Goal: Task Accomplishment & Management: Manage account settings

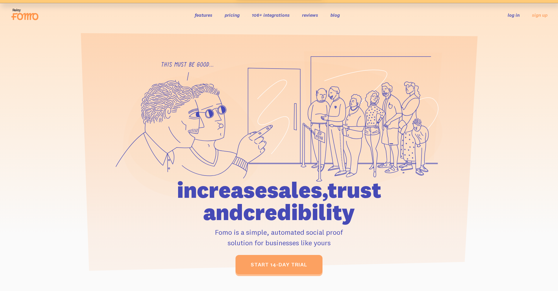
click at [518, 15] on link "log in" at bounding box center [514, 15] width 12 height 6
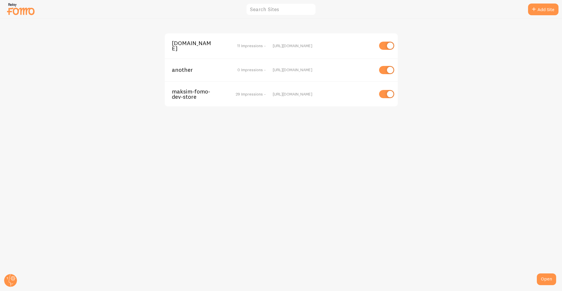
click at [192, 51] on span "[DOMAIN_NAME]" at bounding box center [195, 45] width 47 height 11
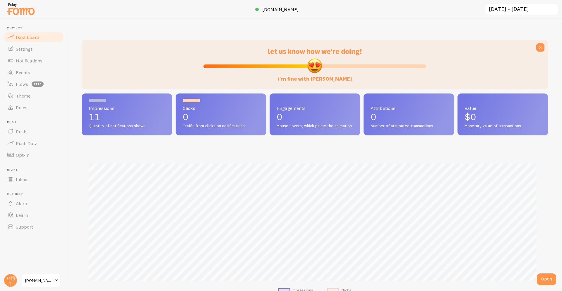
scroll to position [154, 462]
click at [297, 12] on link "maksim-fomo-dev-store-2.com" at bounding box center [281, 9] width 52 height 7
click at [55, 59] on link "Notifications" at bounding box center [34, 61] width 60 height 12
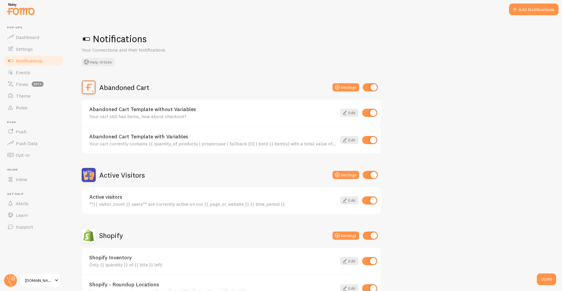
click at [109, 234] on h2 "Shopify" at bounding box center [111, 235] width 24 height 9
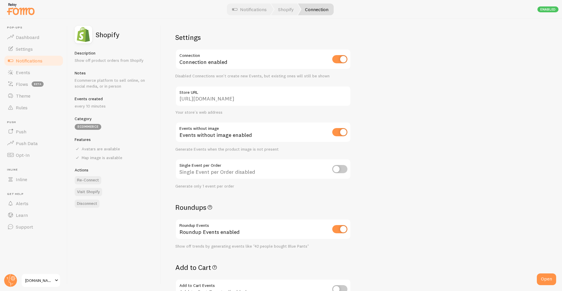
click at [259, 100] on input "https://maksim-fomo-dev-store-2.myshopify.com" at bounding box center [263, 96] width 176 height 21
click at [27, 62] on span "Notifications" at bounding box center [29, 61] width 27 height 6
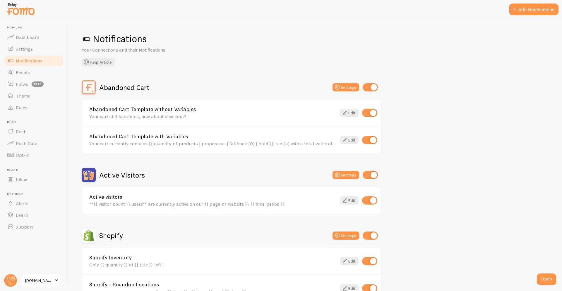
click at [165, 113] on div "Abandoned Cart Template without Variables Your cart still has items, how about …" at bounding box center [213, 113] width 248 height 13
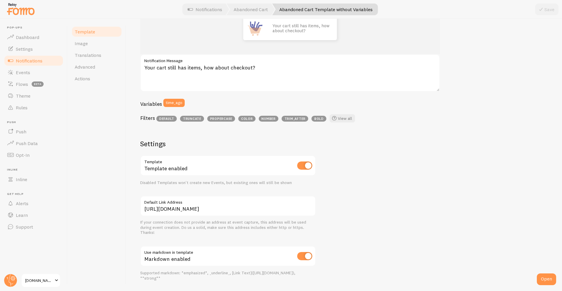
scroll to position [147, 0]
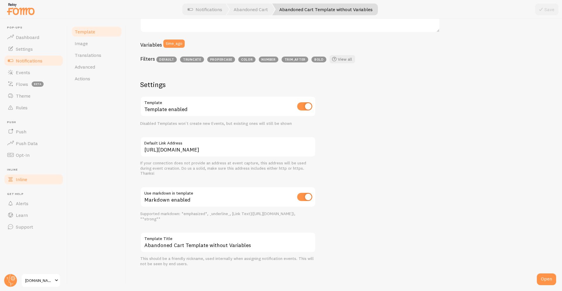
click at [32, 182] on link "Inline" at bounding box center [34, 179] width 60 height 12
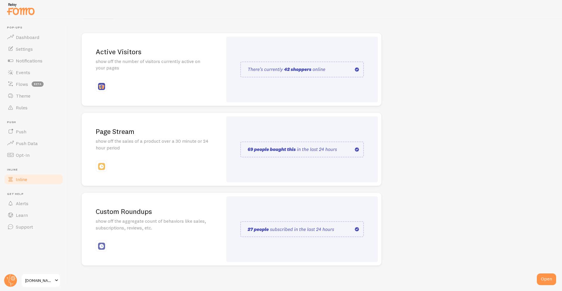
scroll to position [63, 0]
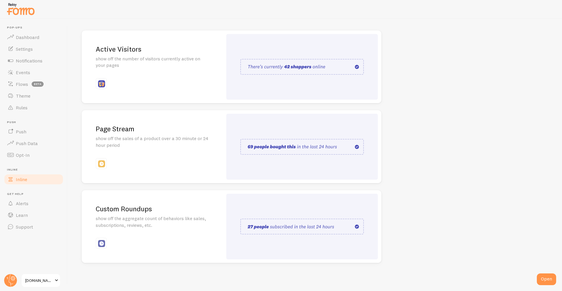
click at [143, 72] on div "Active Visitors show off the number of visitors currently active on your pages" at bounding box center [152, 66] width 141 height 73
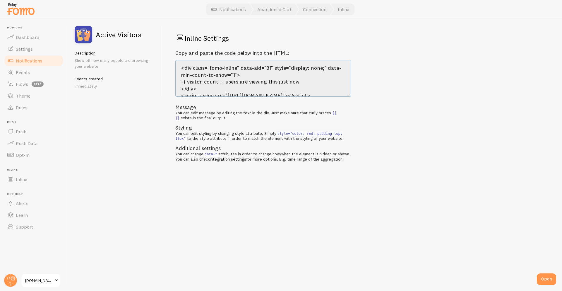
drag, startPoint x: 211, startPoint y: 88, endPoint x: 165, endPoint y: 37, distance: 67.8
click at [165, 37] on div "Inline Settings Copy and paste the code below into the HTML: <div class="fomo-i…" at bounding box center [361, 155] width 401 height 272
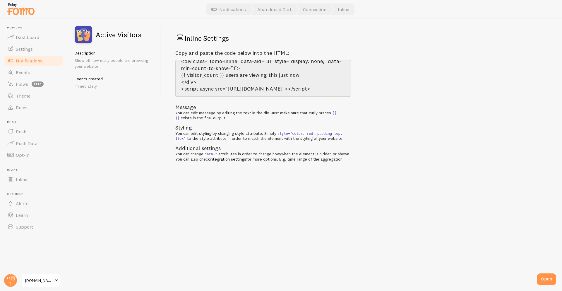
click at [349, 252] on div "Inline Settings Copy and paste the code below into the HTML: <div class="fomo-i…" at bounding box center [361, 155] width 401 height 272
click at [367, 220] on div "Inline Settings Copy and paste the code below into the HTML: <div class="fomo-i…" at bounding box center [361, 155] width 401 height 272
click at [99, 68] on p "Show off how many people are browsing your website" at bounding box center [114, 63] width 79 height 12
click at [315, 11] on link "Connection" at bounding box center [314, 10] width 37 height 12
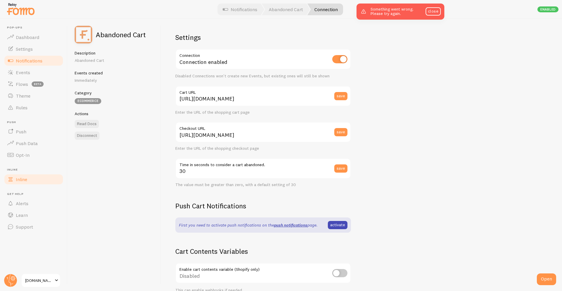
click at [13, 176] on span at bounding box center [10, 179] width 7 height 7
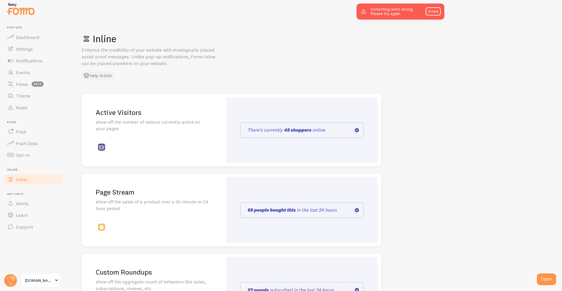
click at [105, 73] on button "Help Article" at bounding box center [98, 75] width 33 height 8
click at [21, 40] on link "Dashboard" at bounding box center [34, 37] width 60 height 12
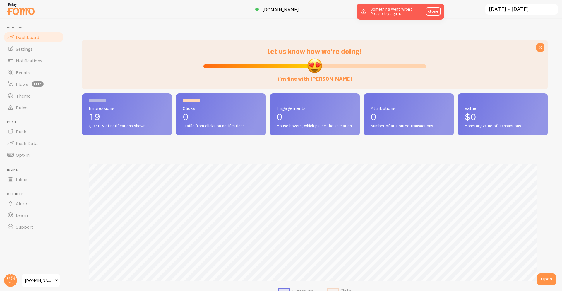
scroll to position [154, 462]
click at [298, 11] on span "maksim-fomo-dev-store-2.com" at bounding box center [280, 9] width 37 height 6
click at [23, 181] on span "Inline" at bounding box center [21, 179] width 11 height 6
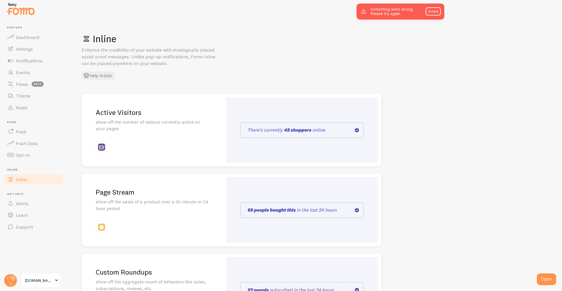
click at [135, 103] on div "Active Visitors show off the number of visitors currently active on your pages" at bounding box center [152, 130] width 141 height 73
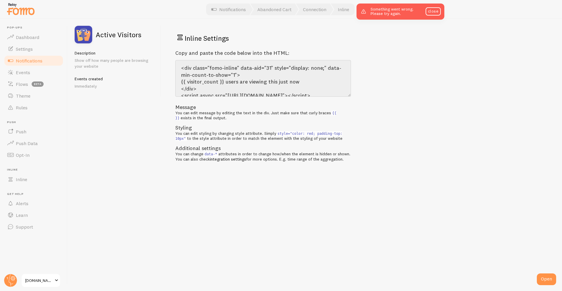
scroll to position [13, 0]
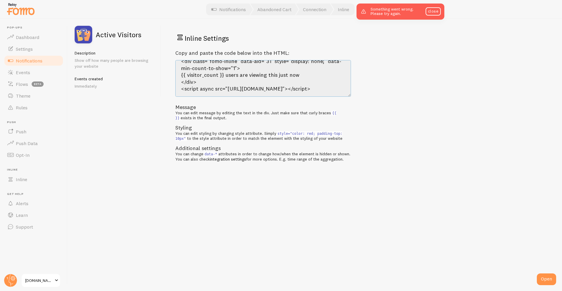
click at [242, 82] on textarea "<div class="fomo-inline" data-aid="31" style="display: none;" data-min-count-to…" at bounding box center [263, 78] width 176 height 37
click at [237, 90] on textarea "<div class="fomo-inline" data-aid="31" style="display: none;" data-min-count-to…" at bounding box center [263, 78] width 176 height 37
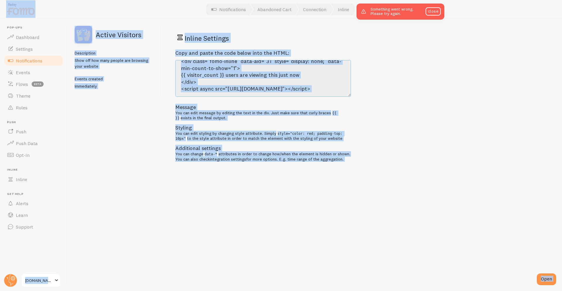
click at [237, 90] on textarea "<div class="fomo-inline" data-aid="31" style="display: none;" data-min-count-to…" at bounding box center [263, 78] width 176 height 37
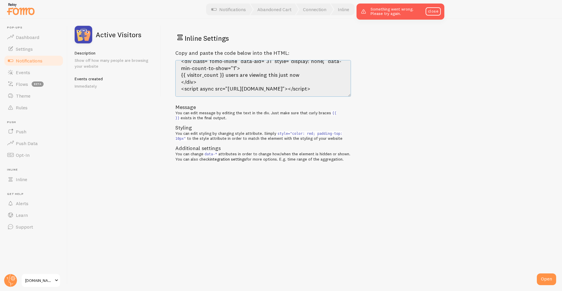
scroll to position [0, 0]
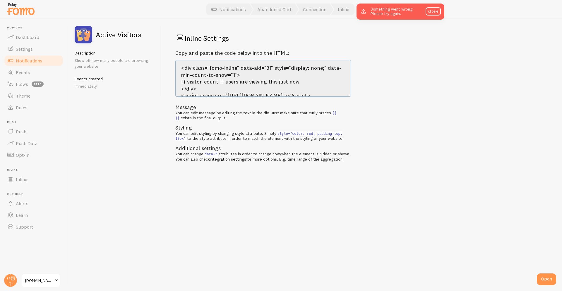
drag, startPoint x: 218, startPoint y: 92, endPoint x: 158, endPoint y: 35, distance: 82.5
click at [158, 35] on div "Active Visitors Description Show off how many people are browsing your website …" at bounding box center [315, 155] width 495 height 272
click at [218, 66] on textarea "<div class="fomo-inline" data-aid="31" style="display: none;" data-min-count-to…" at bounding box center [263, 78] width 176 height 37
click at [40, 63] on span "Notifications" at bounding box center [29, 61] width 27 height 6
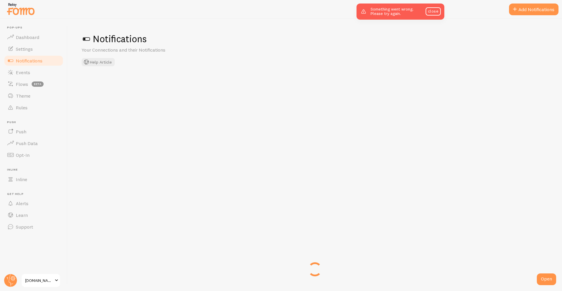
checkbox input "false"
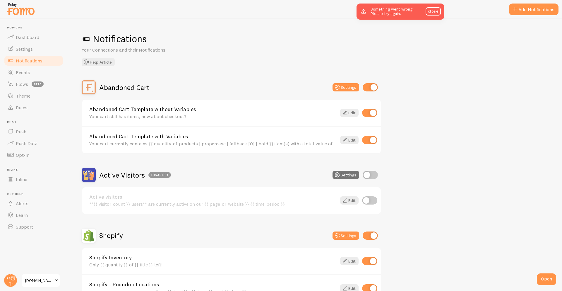
click at [374, 174] on input "checkbox" at bounding box center [370, 175] width 15 height 8
checkbox input "true"
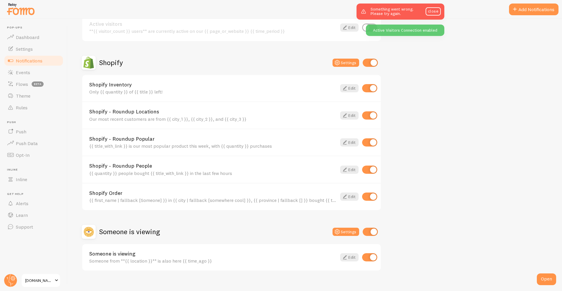
scroll to position [175, 0]
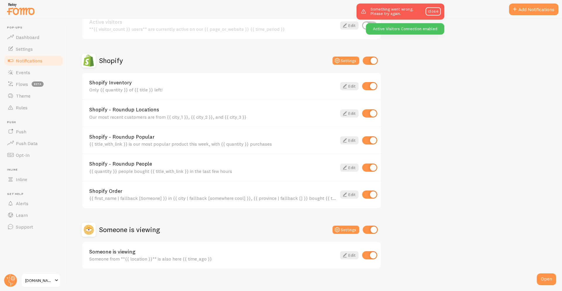
click at [369, 63] on input "checkbox" at bounding box center [370, 61] width 15 height 8
checkbox input "false"
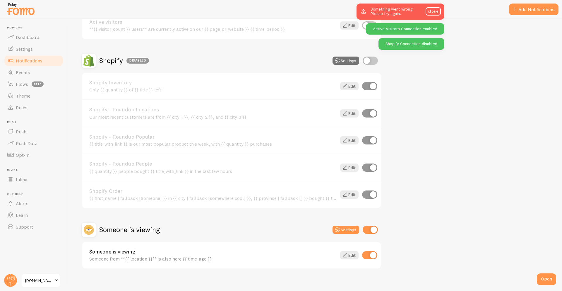
click at [366, 226] on input "checkbox" at bounding box center [370, 230] width 15 height 8
checkbox input "false"
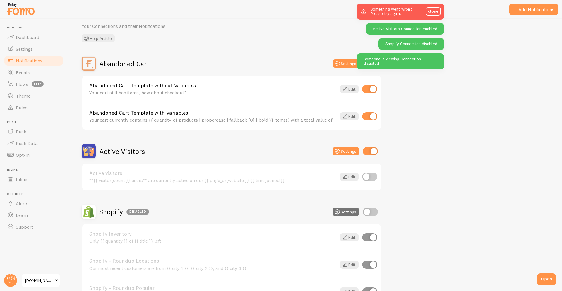
scroll to position [0, 0]
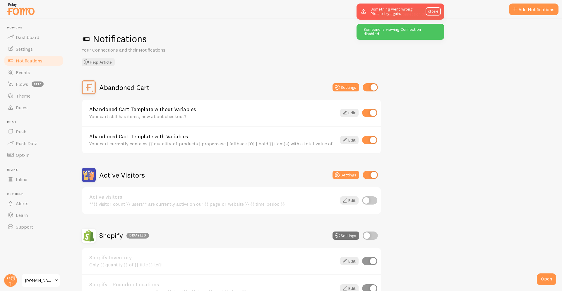
click at [369, 88] on input "checkbox" at bounding box center [370, 87] width 15 height 8
checkbox input "false"
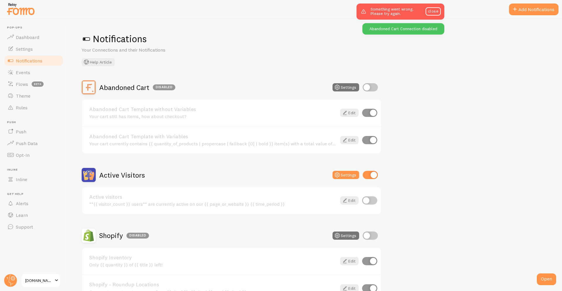
click at [125, 179] on h2 "Active Visitors" at bounding box center [122, 174] width 46 height 9
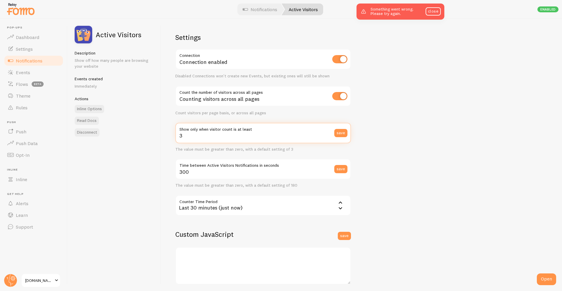
click at [219, 140] on input "3" at bounding box center [263, 133] width 176 height 21
type input "1"
click at [345, 133] on button "save" at bounding box center [341, 133] width 13 height 8
click at [443, 113] on div "Settings Connection Connection enabled Disabled Connections won't create new Ev…" at bounding box center [361, 155] width 401 height 272
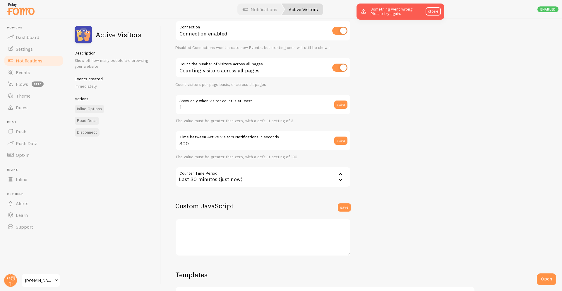
scroll to position [30, 0]
click at [217, 143] on input "300" at bounding box center [263, 139] width 176 height 21
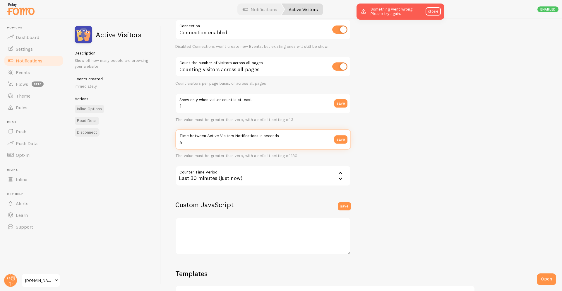
type input "5"
click at [232, 190] on div "Settings Connection Connection enabled Disabled Connections won't create new Ev…" at bounding box center [263, 129] width 176 height 252
click at [233, 177] on div "Last 30 minutes (just now)" at bounding box center [263, 175] width 176 height 21
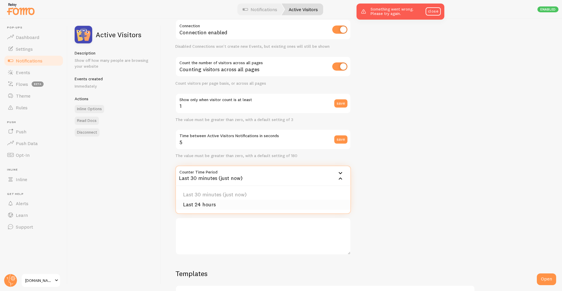
click at [227, 204] on li "Last 24 hours" at bounding box center [263, 204] width 175 height 10
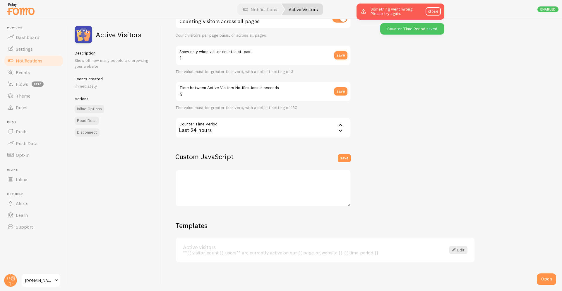
scroll to position [0, 0]
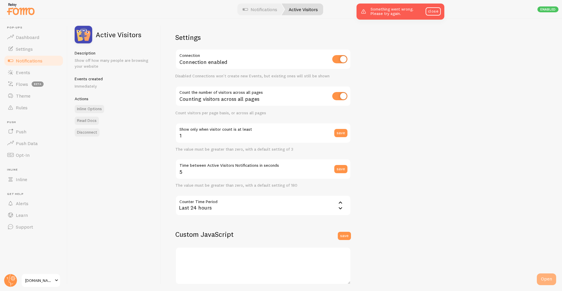
click at [542, 279] on div "Open" at bounding box center [546, 279] width 19 height 12
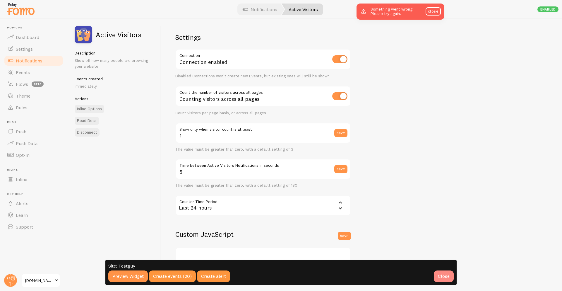
click at [439, 276] on div "Close" at bounding box center [444, 276] width 20 height 12
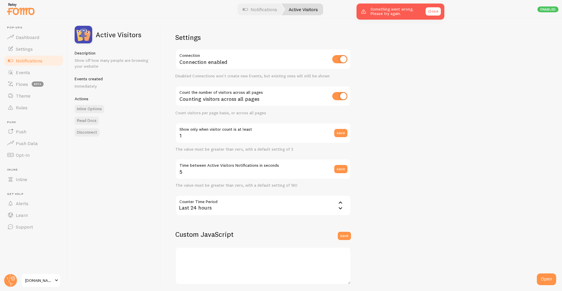
click at [435, 14] on link "close" at bounding box center [433, 11] width 15 height 8
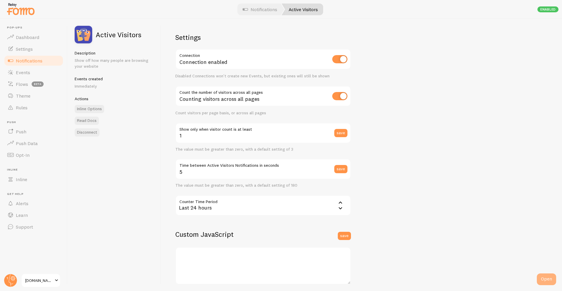
click at [545, 275] on div "Open" at bounding box center [546, 279] width 19 height 12
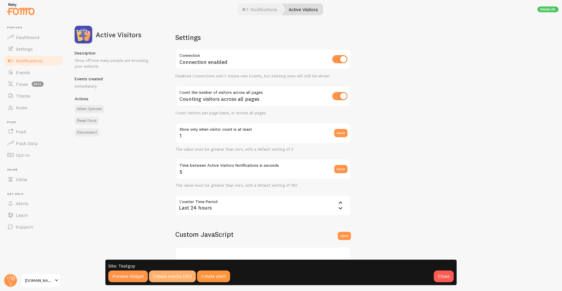
click at [174, 281] on div "Create events (20)" at bounding box center [172, 276] width 47 height 12
click at [42, 58] on span "Notifications" at bounding box center [29, 61] width 27 height 6
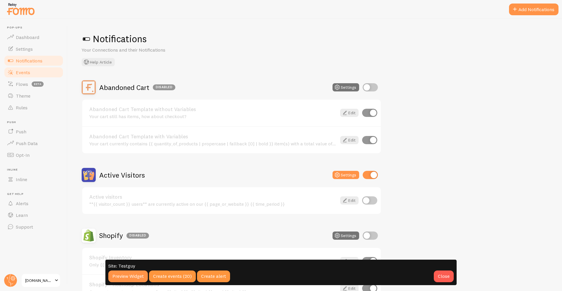
click at [41, 76] on link "Events" at bounding box center [34, 72] width 60 height 12
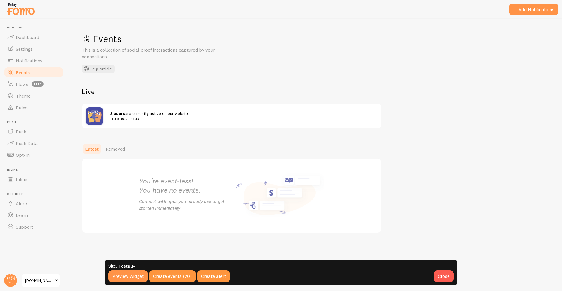
click at [50, 74] on link "Events" at bounding box center [34, 72] width 60 height 12
click at [50, 72] on link "Events" at bounding box center [34, 72] width 60 height 12
click at [9, 85] on span at bounding box center [10, 84] width 7 height 7
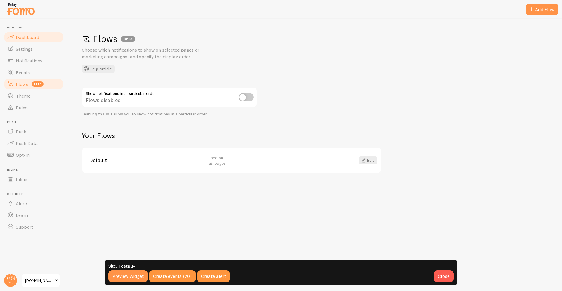
click at [28, 39] on span "Dashboard" at bounding box center [27, 37] width 23 height 6
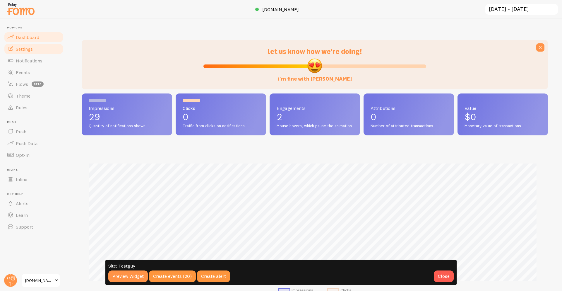
click at [33, 52] on link "Settings" at bounding box center [34, 49] width 60 height 12
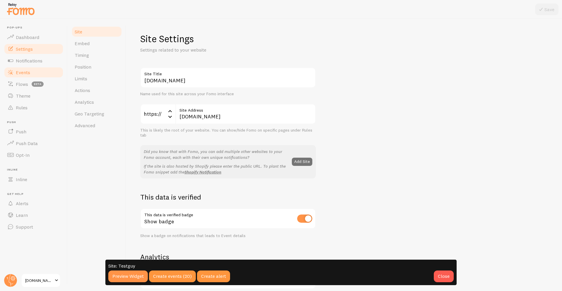
click at [38, 69] on link "Events" at bounding box center [34, 72] width 60 height 12
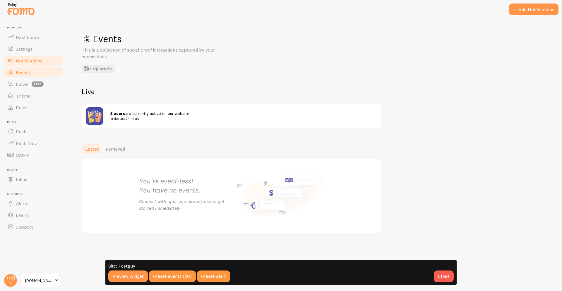
click at [41, 62] on span "Notifications" at bounding box center [29, 61] width 27 height 6
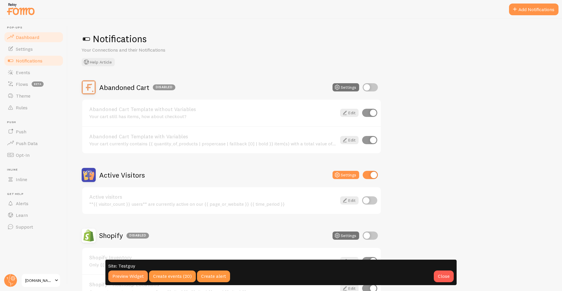
click at [15, 41] on link "Dashboard" at bounding box center [34, 37] width 60 height 12
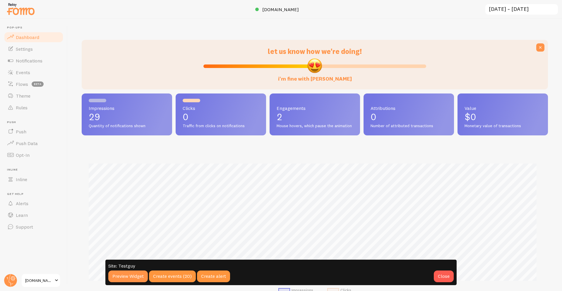
scroll to position [90, 0]
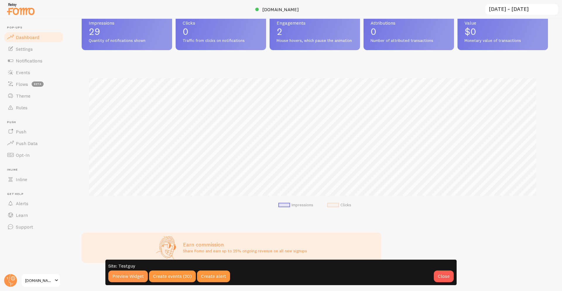
click at [298, 205] on li "Impressions" at bounding box center [296, 204] width 35 height 5
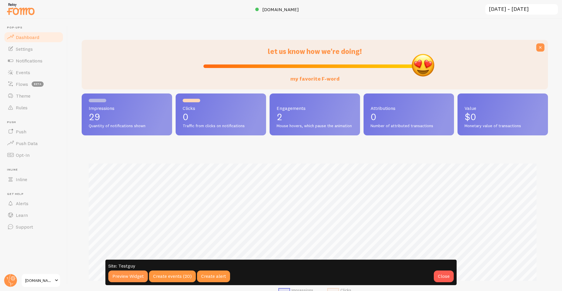
drag, startPoint x: 313, startPoint y: 65, endPoint x: 444, endPoint y: 64, distance: 131.2
type input "100"
click at [426, 64] on input "my favorite F-word" at bounding box center [315, 66] width 223 height 7
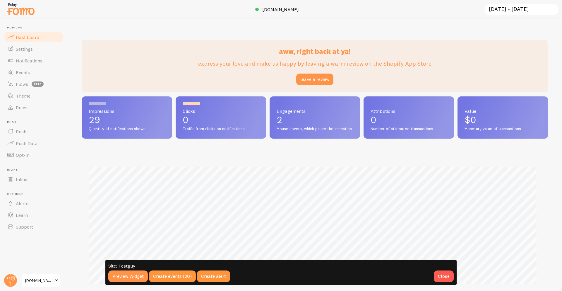
click at [333, 163] on div "Impressions Clicks" at bounding box center [315, 230] width 467 height 154
click at [443, 279] on div "Close" at bounding box center [444, 276] width 20 height 12
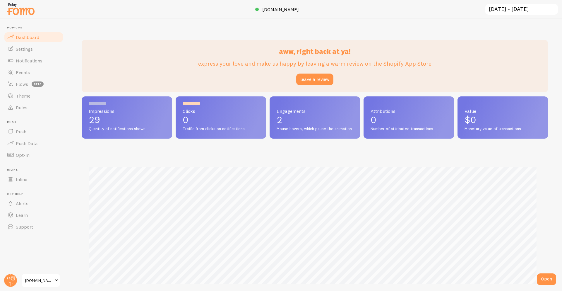
click at [48, 277] on span "maksim-fomo-dev-store-2.myshopify.com" at bounding box center [39, 280] width 28 height 7
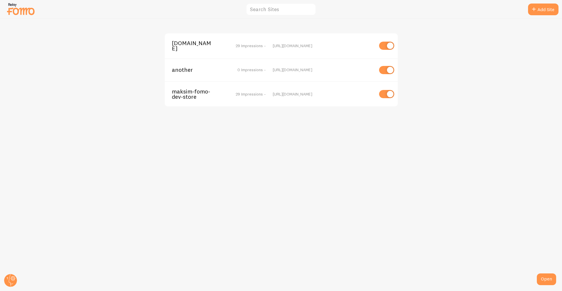
click at [199, 51] on span "maksim-fomo-dev-store-2.myshopify.com" at bounding box center [195, 45] width 47 height 11
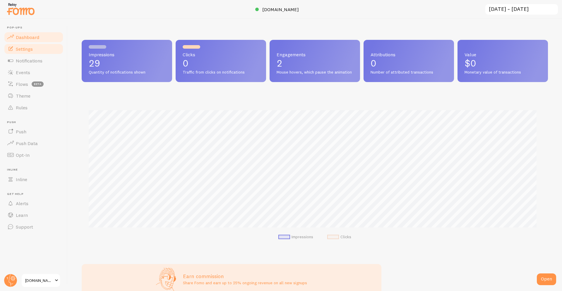
scroll to position [154, 462]
click at [37, 66] on link "Notifications" at bounding box center [34, 61] width 60 height 12
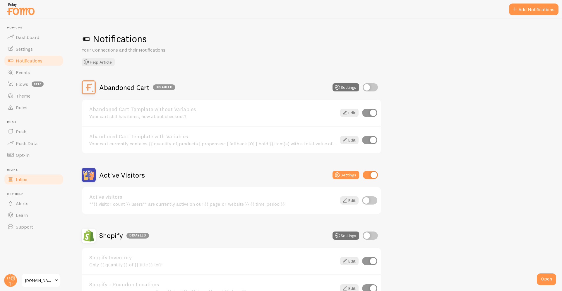
click at [19, 178] on span "Inline" at bounding box center [21, 179] width 11 height 6
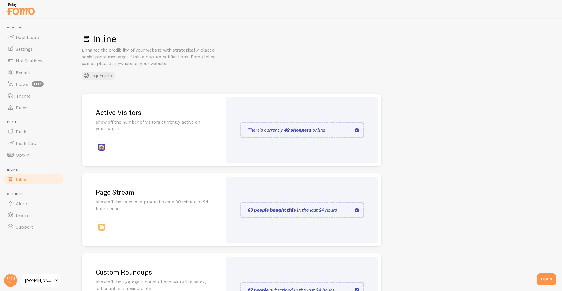
click at [136, 134] on div "Active Visitors show off the number of visitors currently active on your pages" at bounding box center [152, 130] width 141 height 73
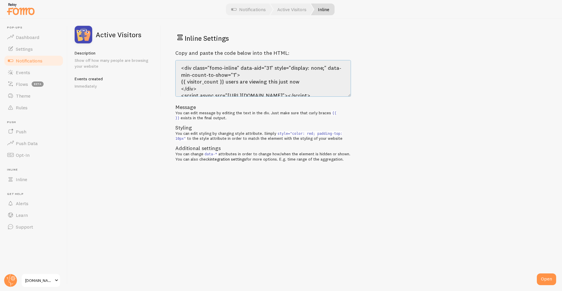
drag, startPoint x: 217, startPoint y: 89, endPoint x: 164, endPoint y: 46, distance: 68.5
click at [164, 46] on div "Inline Settings Copy and paste the code below into the HTML: <div class="fomo-i…" at bounding box center [361, 155] width 401 height 272
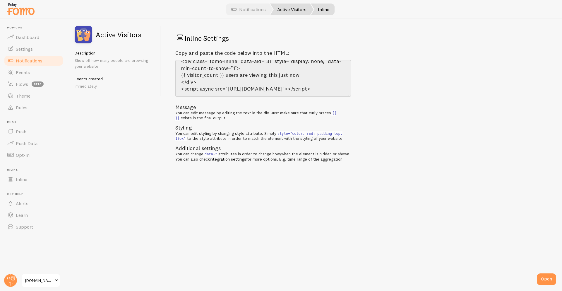
click at [301, 10] on link "Active Visitors" at bounding box center [291, 10] width 43 height 12
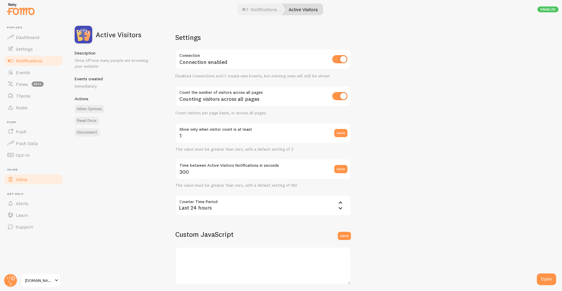
click at [28, 177] on link "Inline" at bounding box center [34, 179] width 60 height 12
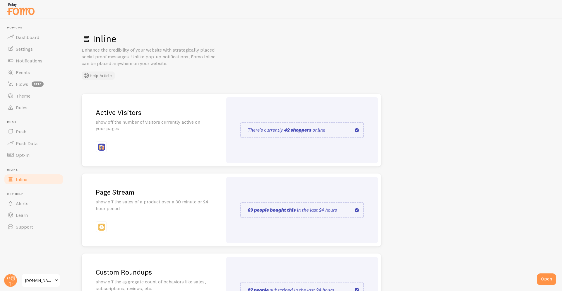
click at [98, 78] on button "Help Article" at bounding box center [98, 75] width 33 height 8
click at [18, 60] on span "Notifications" at bounding box center [29, 61] width 27 height 6
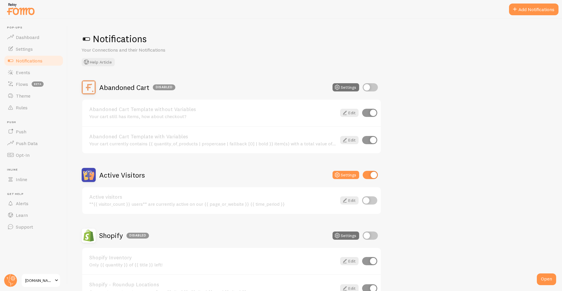
click at [119, 172] on h2 "Active Visitors" at bounding box center [122, 174] width 46 height 9
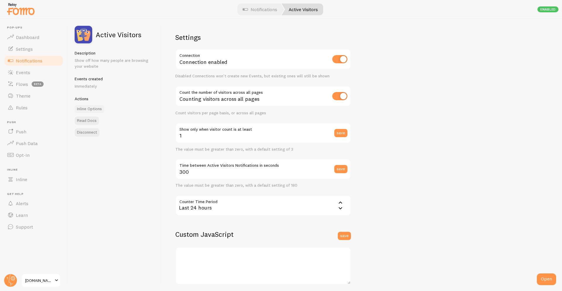
click at [90, 108] on link "Inline Options" at bounding box center [90, 109] width 30 height 8
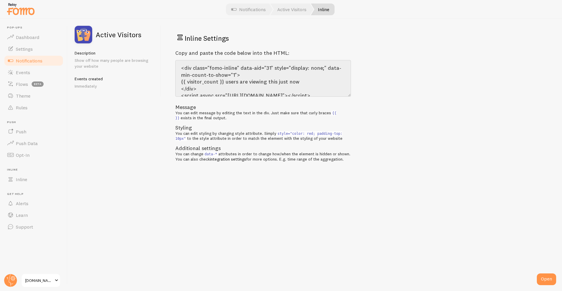
click at [37, 61] on span "Notifications" at bounding box center [29, 61] width 27 height 6
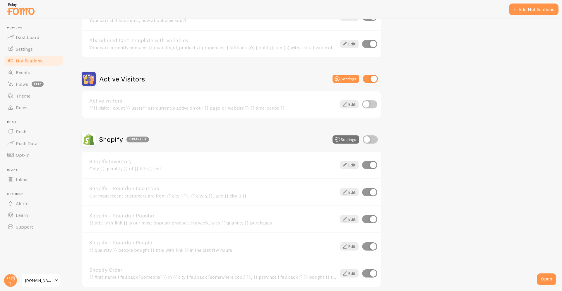
scroll to position [93, 0]
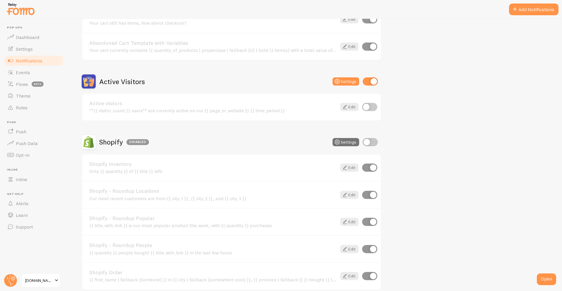
click at [366, 83] on input "checkbox" at bounding box center [370, 81] width 15 height 8
checkbox input "false"
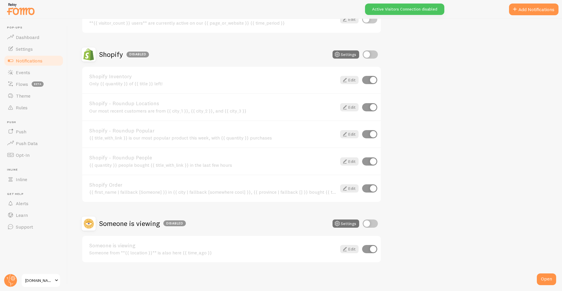
click at [373, 56] on input "checkbox" at bounding box center [370, 54] width 15 height 8
checkbox input "true"
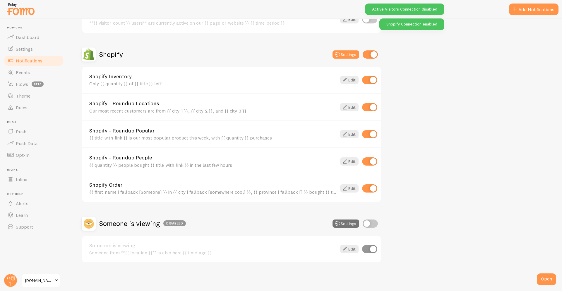
click at [112, 182] on link "Shopify Order" at bounding box center [213, 184] width 248 height 5
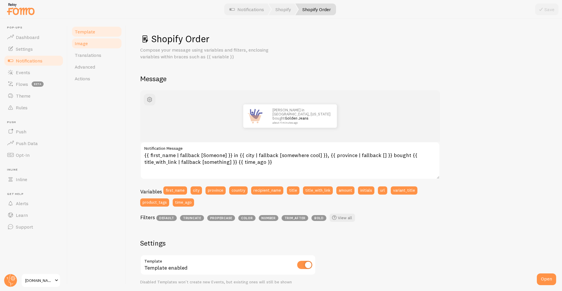
click at [82, 42] on span "Image" at bounding box center [81, 43] width 13 height 6
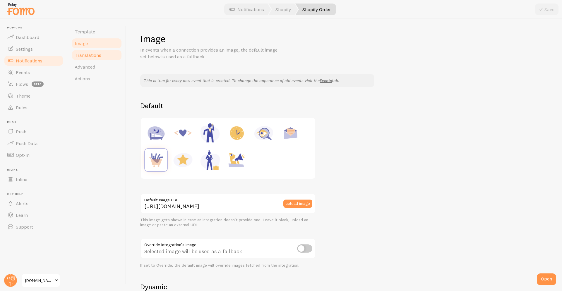
click at [82, 60] on link "Translations" at bounding box center [96, 55] width 51 height 12
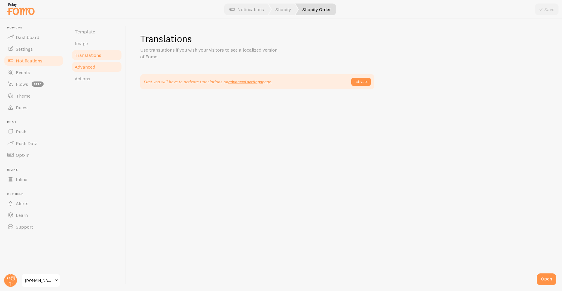
click at [79, 72] on link "Advanced" at bounding box center [96, 67] width 51 height 12
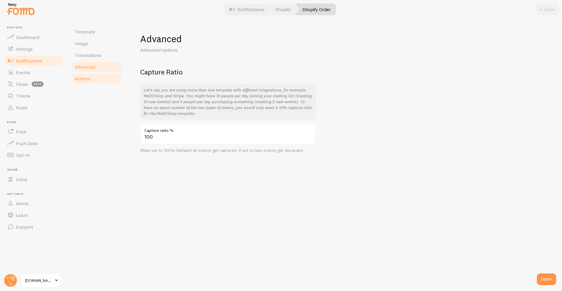
click at [77, 81] on span "Actions" at bounding box center [83, 79] width 16 height 6
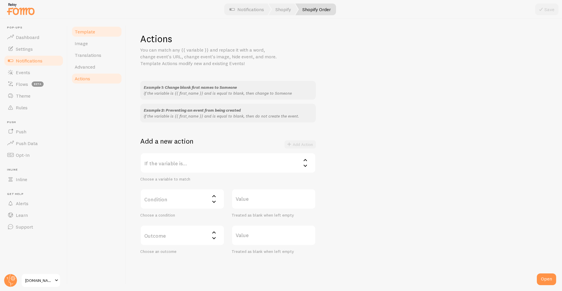
click at [91, 31] on span "Template" at bounding box center [85, 32] width 21 height 6
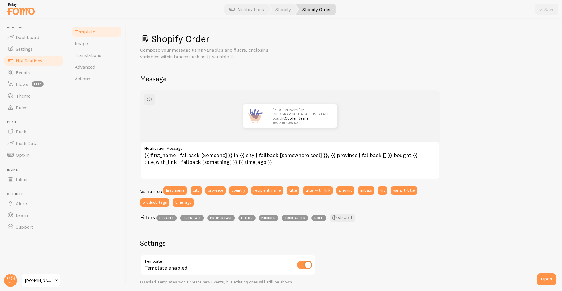
click at [16, 62] on span "Notifications" at bounding box center [29, 61] width 27 height 6
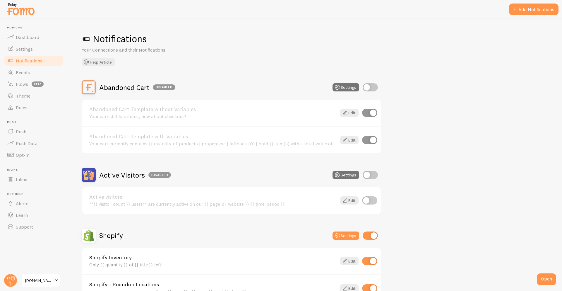
scroll to position [181, 0]
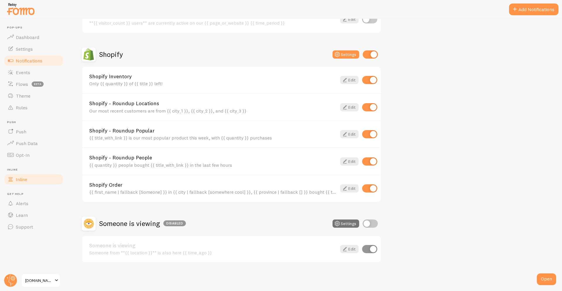
click at [33, 180] on link "Inline" at bounding box center [34, 179] width 60 height 12
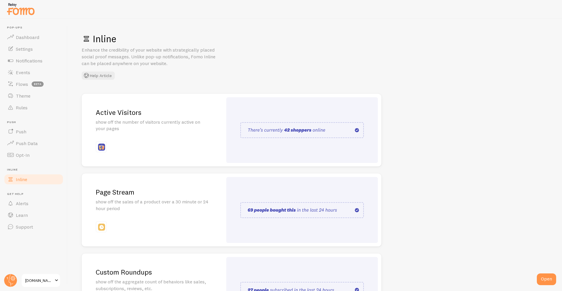
scroll to position [63, 0]
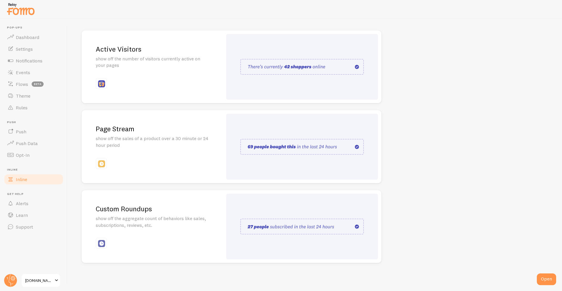
click at [122, 227] on p "show off the aggregate count of behaviors like sales, subscriptions, reviews, e…" at bounding box center [152, 221] width 113 height 13
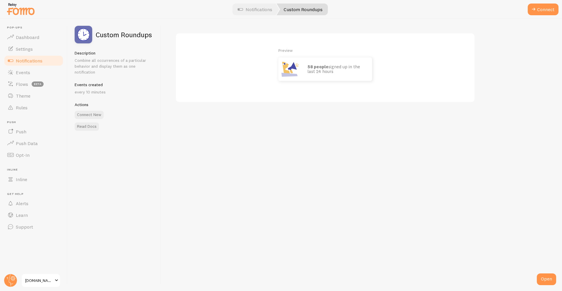
click at [27, 63] on span "Notifications" at bounding box center [29, 61] width 27 height 6
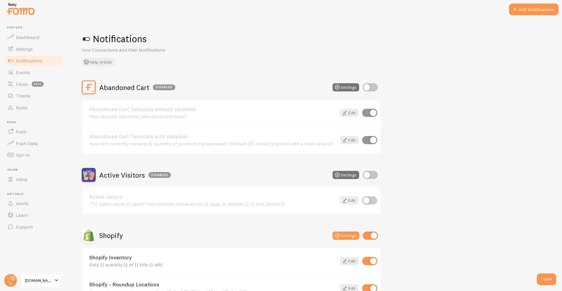
click at [366, 176] on input "checkbox" at bounding box center [370, 175] width 15 height 8
checkbox input "true"
click at [130, 175] on h2 "Active Visitors" at bounding box center [122, 174] width 46 height 9
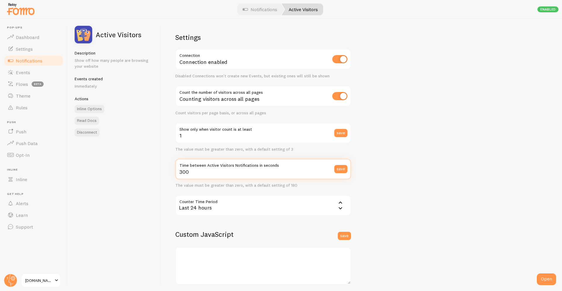
click at [206, 173] on input "300" at bounding box center [263, 169] width 176 height 21
type input "5"
click at [346, 166] on button "save" at bounding box center [341, 169] width 13 height 8
click at [21, 58] on span "Notifications" at bounding box center [29, 61] width 27 height 6
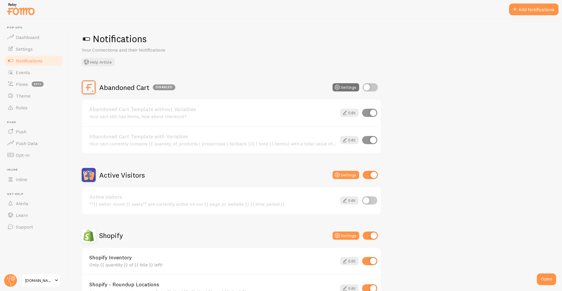
click at [111, 177] on h2 "Active Visitors" at bounding box center [122, 174] width 46 height 9
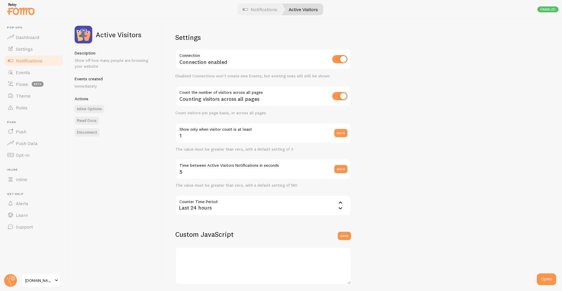
click at [42, 61] on span "Notifications" at bounding box center [29, 61] width 27 height 6
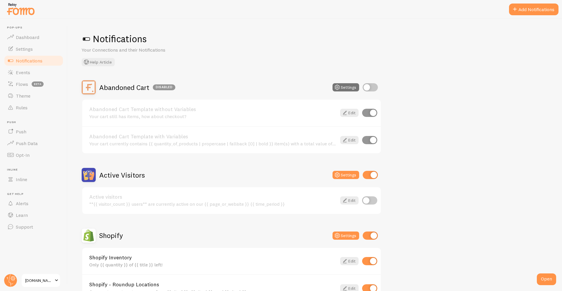
click at [105, 233] on h2 "Shopify" at bounding box center [111, 235] width 24 height 9
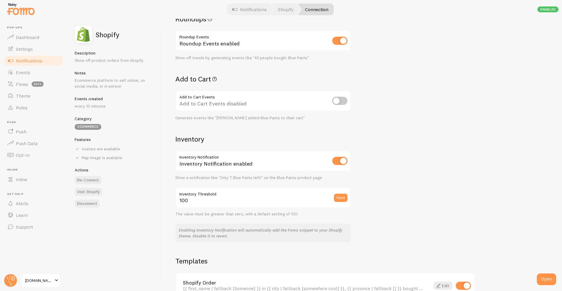
scroll to position [325, 0]
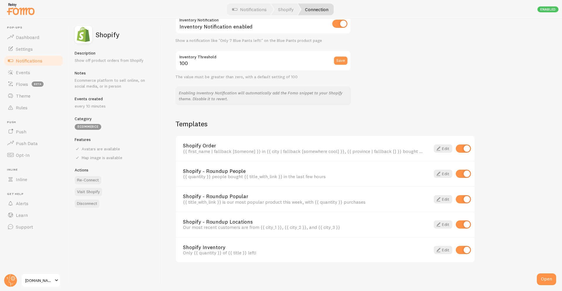
click at [213, 144] on link "Shopify Order" at bounding box center [303, 145] width 240 height 5
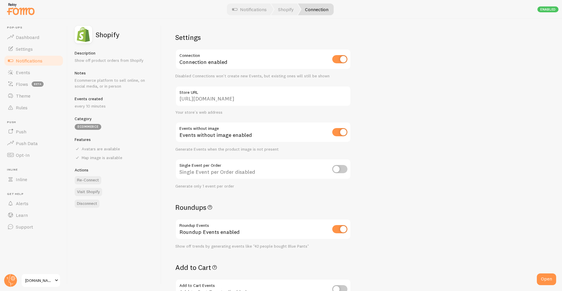
click at [185, 100] on input "https://maksim-fomo-dev-store-2.myshopify.com" at bounding box center [263, 96] width 176 height 21
click at [44, 38] on link "Dashboard" at bounding box center [34, 37] width 60 height 12
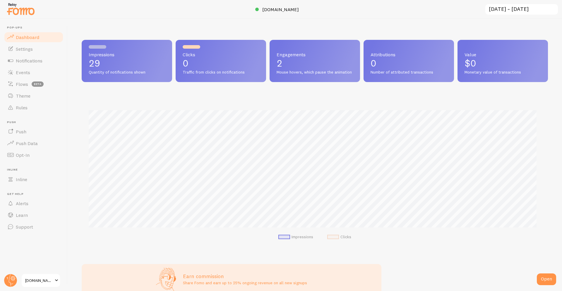
scroll to position [154, 462]
click at [35, 284] on link "maksim-fomo-dev-store-2.myshopify.com" at bounding box center [41, 280] width 40 height 14
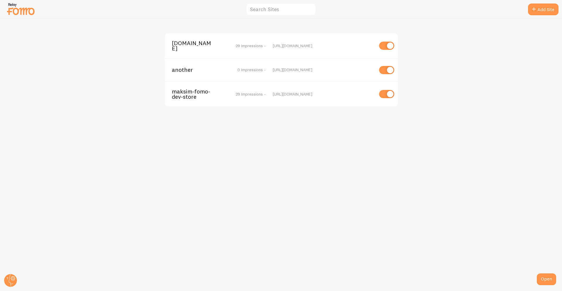
click at [187, 51] on span "maksim-fomo-dev-store-2.myshopify.com" at bounding box center [195, 45] width 47 height 11
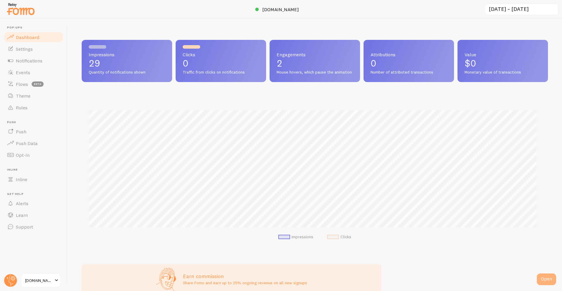
click at [545, 280] on div "Open" at bounding box center [546, 279] width 19 height 12
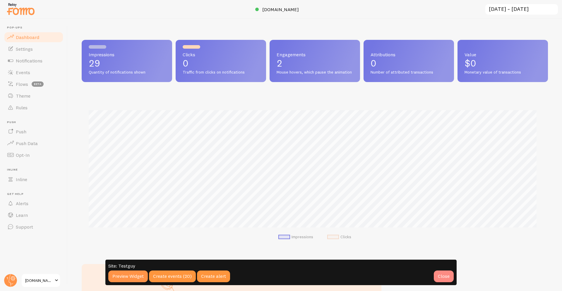
click at [452, 278] on div "Close" at bounding box center [444, 276] width 20 height 12
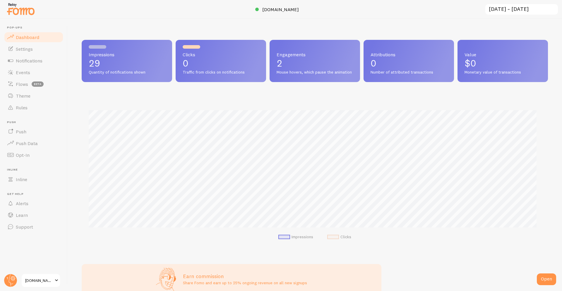
click at [1, 282] on header "Pop-ups Dashboard Settings Notifications Events Flows beta Theme Rules Push Pus…" at bounding box center [33, 155] width 67 height 272
click at [10, 281] on circle at bounding box center [10, 280] width 13 height 13
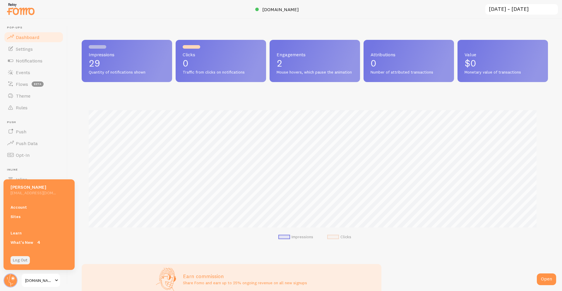
click at [18, 260] on link "Log Out" at bounding box center [20, 260] width 19 height 8
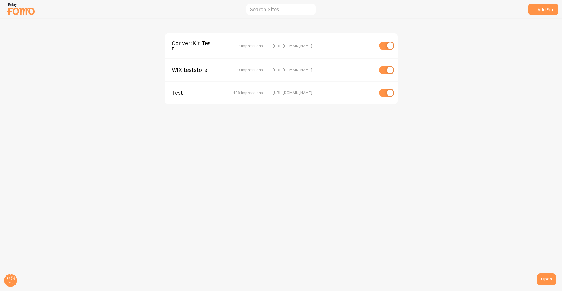
click at [176, 93] on span "Test" at bounding box center [195, 92] width 47 height 5
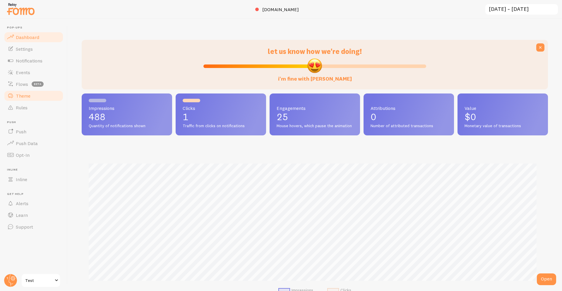
scroll to position [154, 462]
click at [28, 59] on span "Notifications" at bounding box center [29, 61] width 27 height 6
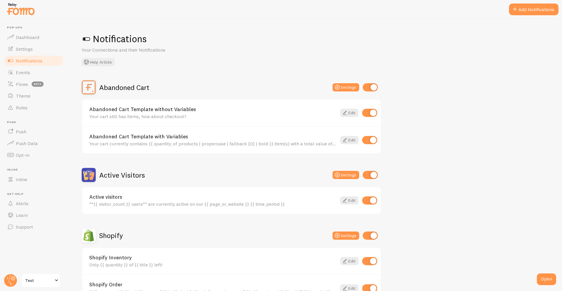
scroll to position [100, 0]
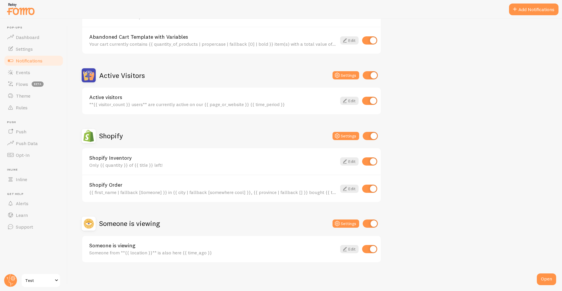
click at [106, 144] on div "Shopify Settings Shopify Inventory Only {{ quantity }} of {{ title }} left! Edi…" at bounding box center [232, 166] width 300 height 74
click at [113, 134] on h2 "Shopify" at bounding box center [111, 135] width 24 height 9
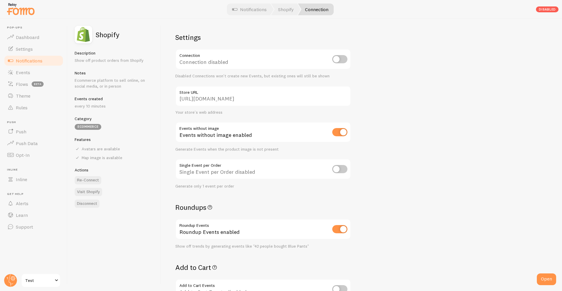
scroll to position [249, 0]
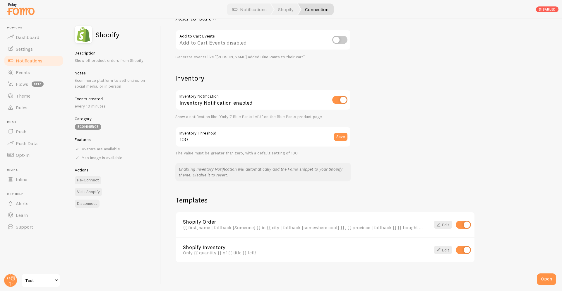
click at [200, 202] on h2 "Templates" at bounding box center [325, 199] width 300 height 9
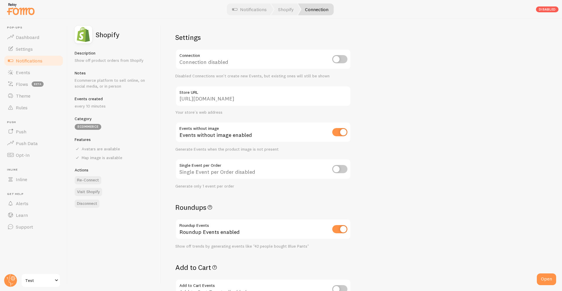
click at [20, 62] on span "Notifications" at bounding box center [29, 61] width 27 height 6
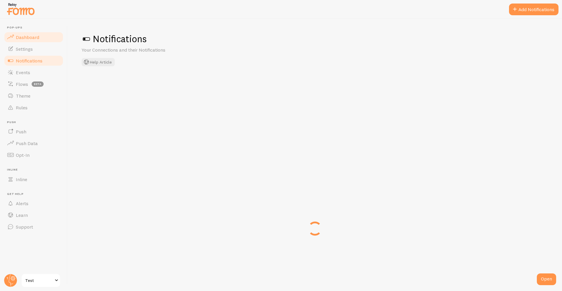
checkbox input "false"
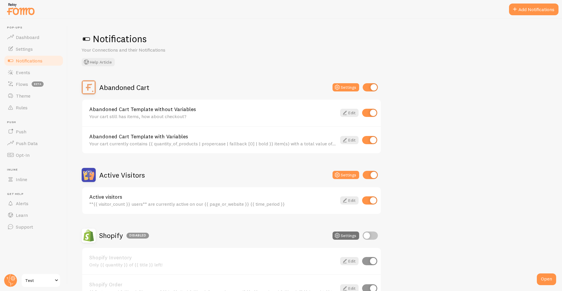
click at [27, 277] on span "Test" at bounding box center [39, 280] width 28 height 7
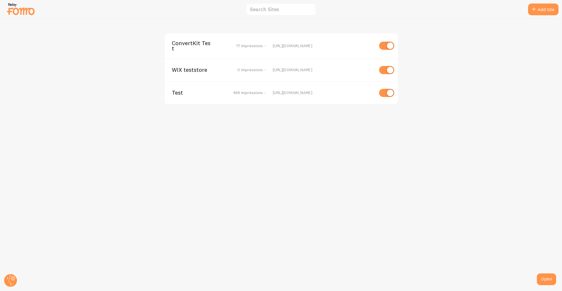
click at [194, 43] on span "ConvertKit Test" at bounding box center [195, 45] width 47 height 11
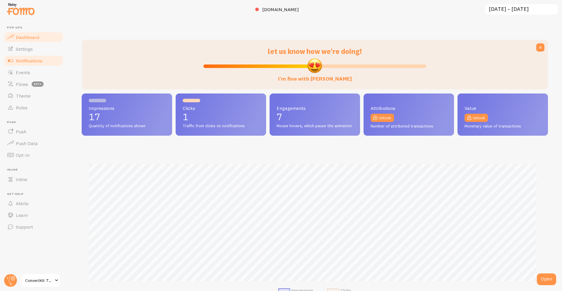
scroll to position [154, 462]
click at [42, 57] on link "Notifications" at bounding box center [34, 61] width 60 height 12
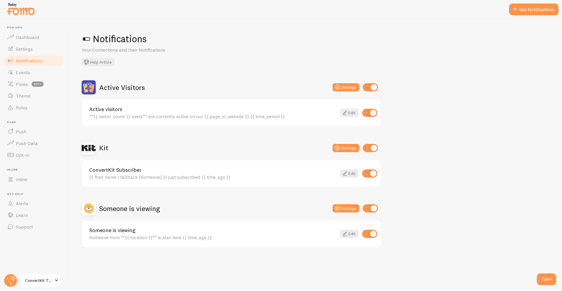
click at [44, 278] on span "ConvertKit Test" at bounding box center [39, 280] width 28 height 7
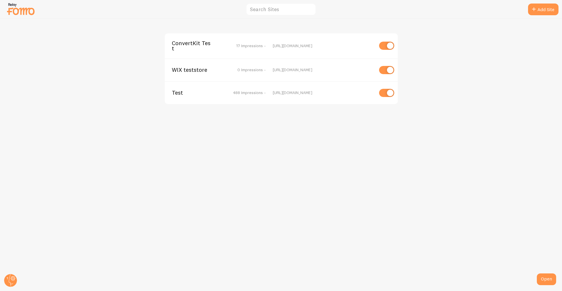
click at [179, 98] on div "Test 488 Impressions - https://test.com" at bounding box center [281, 92] width 233 height 23
click at [179, 95] on span "Test" at bounding box center [195, 92] width 47 height 5
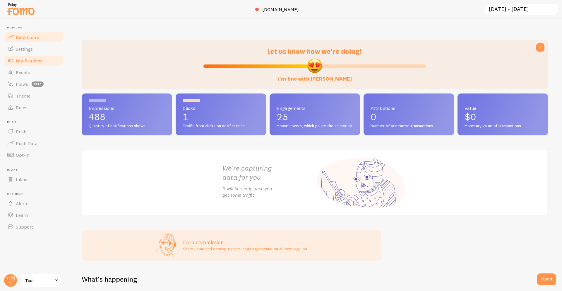
click at [48, 65] on link "Notifications" at bounding box center [34, 61] width 60 height 12
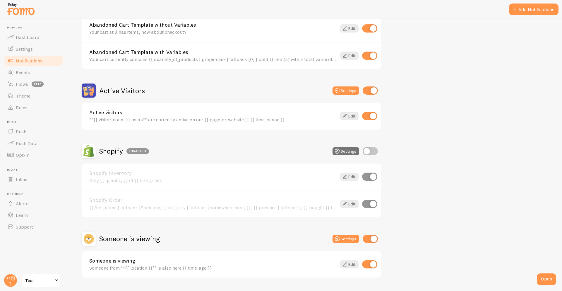
scroll to position [87, 0]
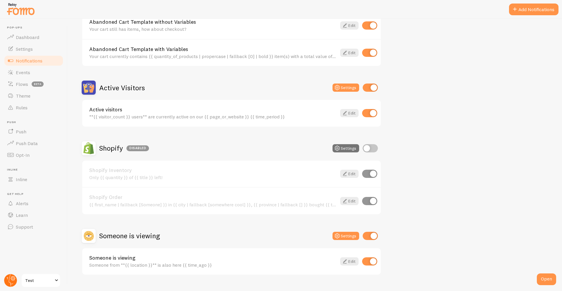
click at [8, 281] on circle at bounding box center [10, 280] width 13 height 13
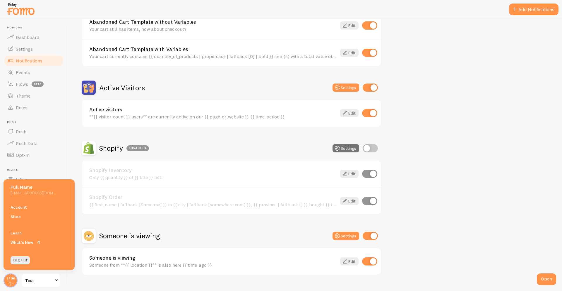
click at [413, 196] on div "Abandoned Cart Settings Abandoned Cart Template without Variables Your cart sti…" at bounding box center [315, 134] width 467 height 282
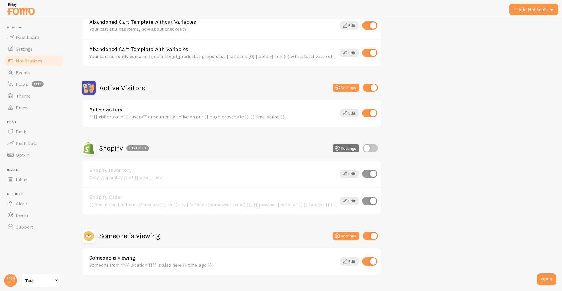
click at [371, 150] on input "checkbox" at bounding box center [370, 148] width 15 height 8
checkbox input "true"
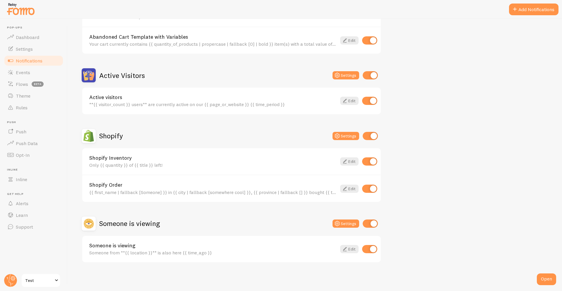
scroll to position [0, 0]
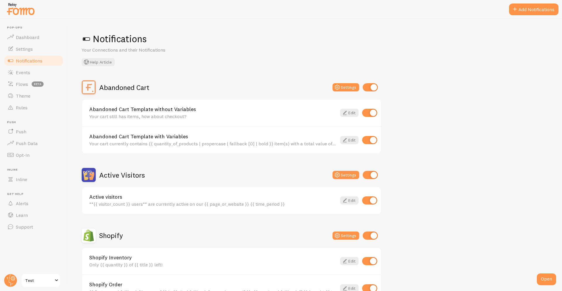
click at [41, 60] on span "Notifications" at bounding box center [29, 61] width 27 height 6
click at [30, 40] on link "Dashboard" at bounding box center [34, 37] width 60 height 12
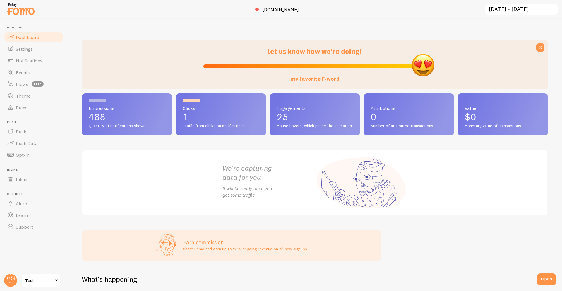
drag, startPoint x: 307, startPoint y: 66, endPoint x: 482, endPoint y: 58, distance: 175.4
type input "100"
click at [426, 63] on input "my favorite F-word" at bounding box center [315, 66] width 223 height 7
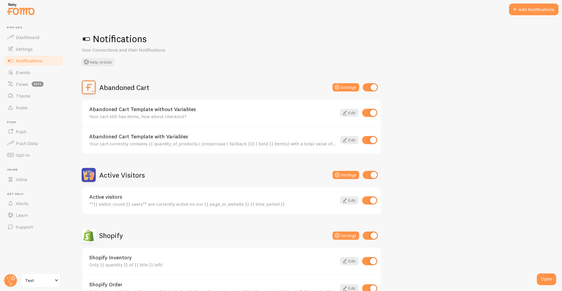
scroll to position [100, 0]
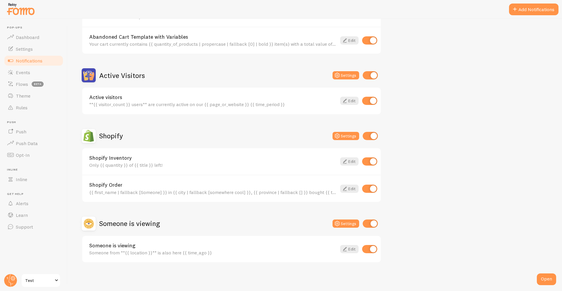
click at [23, 279] on link "Test" at bounding box center [41, 280] width 40 height 14
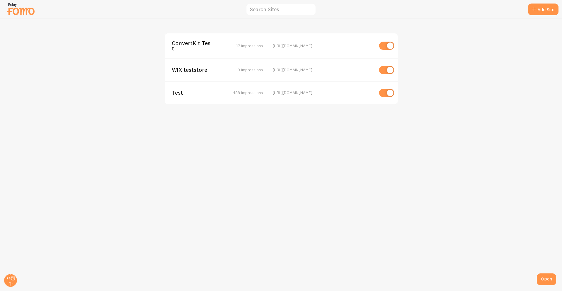
click at [179, 93] on span "Test" at bounding box center [195, 92] width 47 height 5
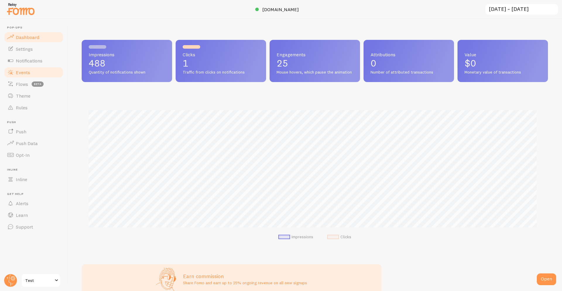
scroll to position [154, 462]
click at [23, 64] on link "Notifications" at bounding box center [34, 61] width 60 height 12
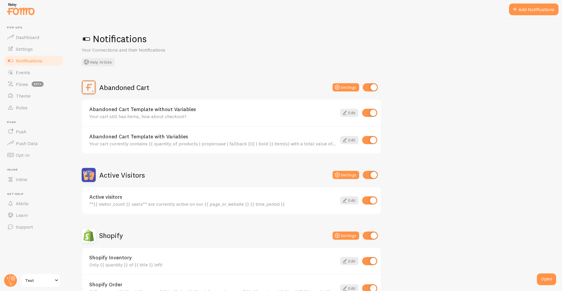
scroll to position [100, 0]
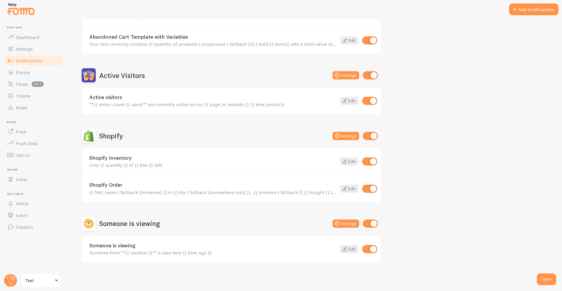
click at [373, 223] on input "checkbox" at bounding box center [370, 223] width 15 height 8
checkbox input "false"
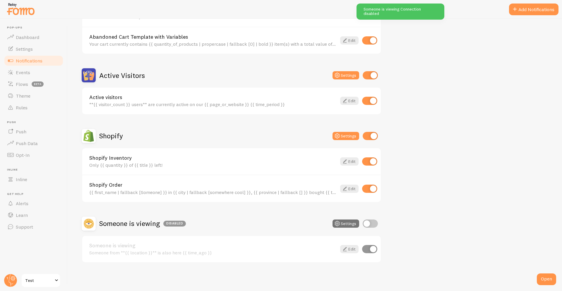
scroll to position [0, 0]
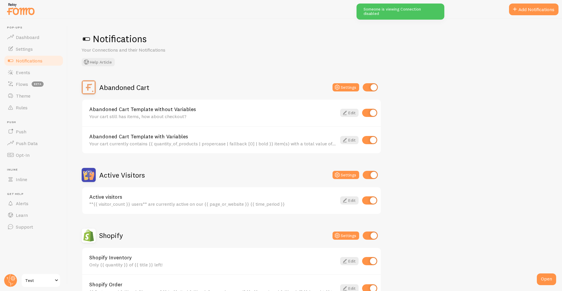
click at [373, 88] on input "checkbox" at bounding box center [370, 87] width 15 height 8
checkbox input "false"
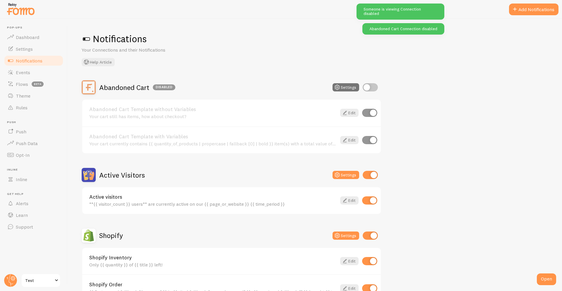
click at [124, 174] on h2 "Active Visitors" at bounding box center [122, 174] width 46 height 9
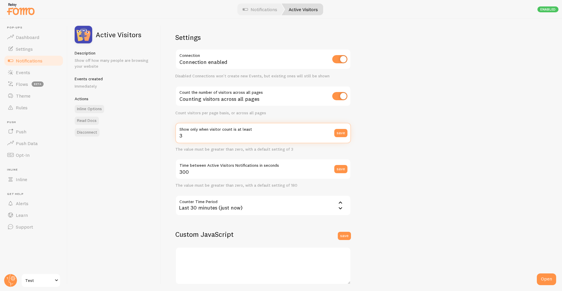
click at [232, 137] on input "3" at bounding box center [263, 133] width 176 height 21
type input "1"
click at [345, 135] on button "save" at bounding box center [341, 133] width 13 height 8
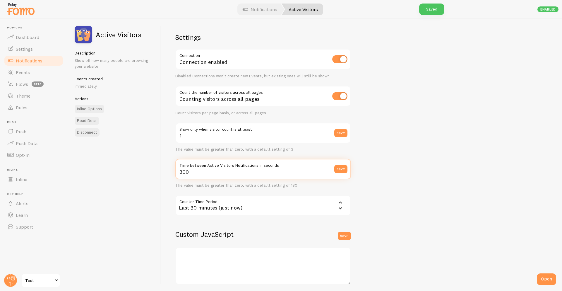
click at [209, 174] on input "300" at bounding box center [263, 169] width 176 height 21
type input "4"
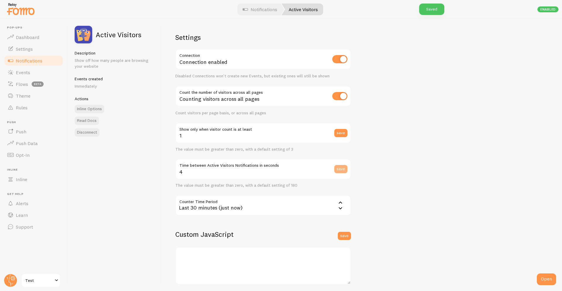
click at [341, 170] on button "save" at bounding box center [341, 169] width 13 height 8
click at [23, 62] on span "Notifications" at bounding box center [29, 61] width 27 height 6
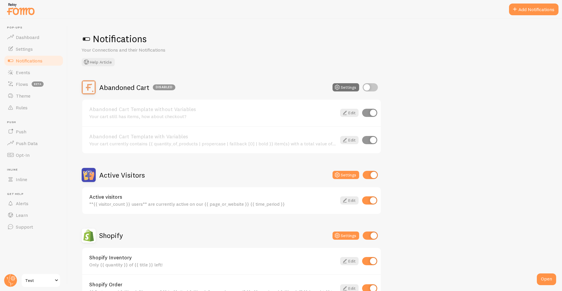
click at [113, 172] on h2 "Active Visitors" at bounding box center [122, 174] width 46 height 9
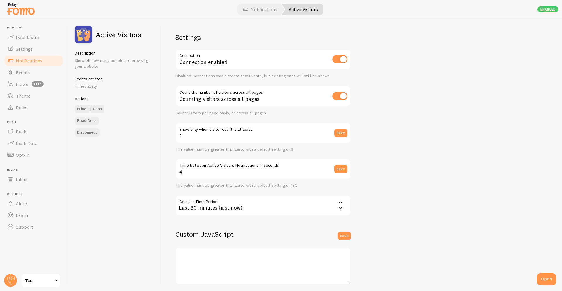
click at [286, 202] on div "Last 30 minutes (just now)" at bounding box center [263, 205] width 176 height 21
click at [243, 236] on li "Last 24 hours" at bounding box center [263, 234] width 175 height 10
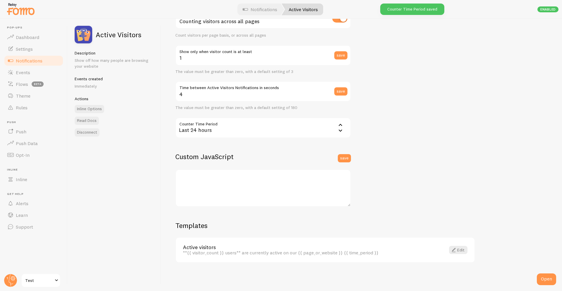
click at [11, 62] on span at bounding box center [10, 60] width 7 height 7
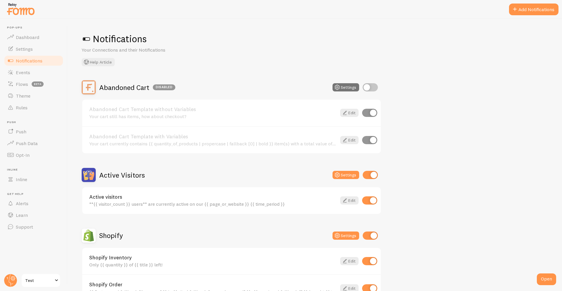
click at [97, 172] on div "Active Visitors" at bounding box center [113, 175] width 63 height 14
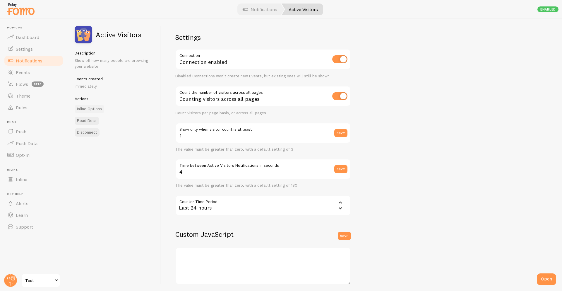
click at [87, 112] on link "Inline Options" at bounding box center [90, 109] width 30 height 8
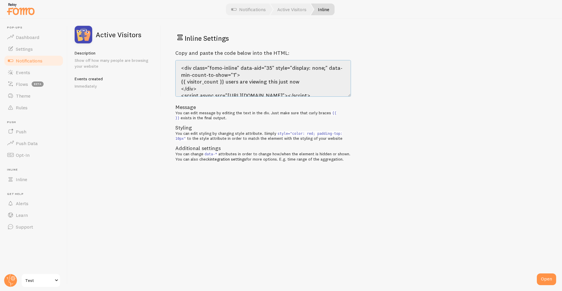
click at [215, 72] on textarea "<div class="fomo-inline" data-aid="35" style="display: none;" data-min-count-to…" at bounding box center [263, 78] width 176 height 37
click at [218, 74] on textarea "<div class="fomo-inline" data-aid="35" style="display: none;" data-min-count-to…" at bounding box center [263, 78] width 176 height 37
click at [301, 77] on textarea "<div class="fomo-inline" data-aid="35" style="display: none;" data-min-count-to…" at bounding box center [263, 78] width 176 height 37
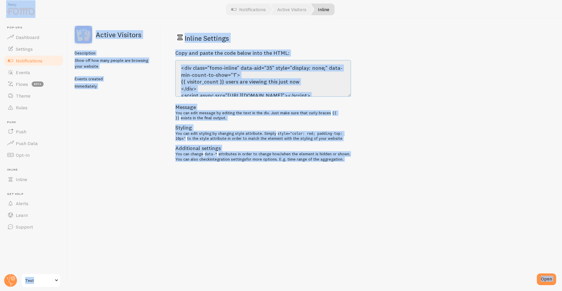
click at [301, 77] on textarea "<div class="fomo-inline" data-aid="35" style="display: none;" data-min-count-to…" at bounding box center [263, 78] width 176 height 37
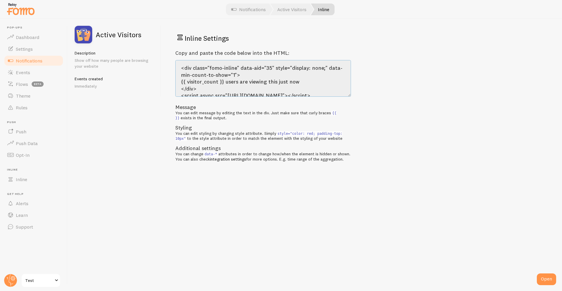
click at [301, 77] on textarea "<div class="fomo-inline" data-aid="35" style="display: none;" data-min-count-to…" at bounding box center [263, 78] width 176 height 37
click at [217, 75] on textarea "<div class="fomo-inline" data-aid="35" style="display: none;" data-min-count-to…" at bounding box center [263, 78] width 176 height 37
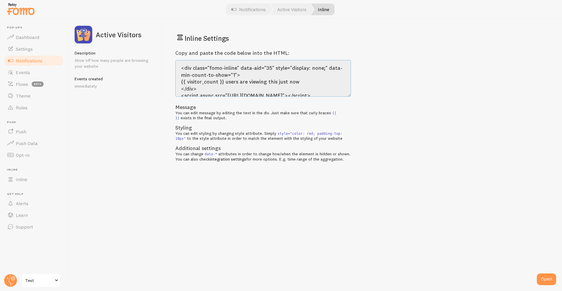
click at [217, 75] on textarea "<div class="fomo-inline" data-aid="35" style="display: none;" data-min-count-to…" at bounding box center [263, 78] width 176 height 37
click at [43, 49] on link "Settings" at bounding box center [34, 49] width 60 height 12
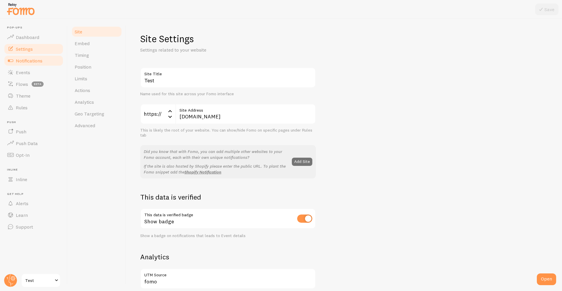
click at [39, 63] on link "Notifications" at bounding box center [34, 61] width 60 height 12
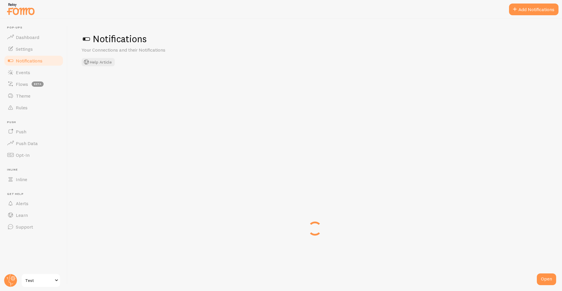
checkbox input "false"
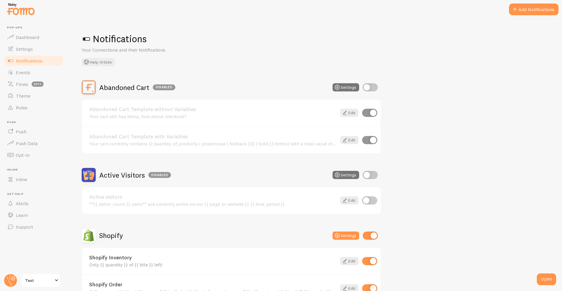
click at [372, 175] on input "checkbox" at bounding box center [370, 175] width 15 height 8
checkbox input "true"
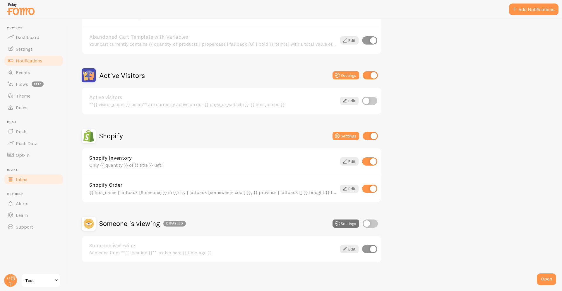
click at [30, 183] on link "Inline" at bounding box center [34, 179] width 60 height 12
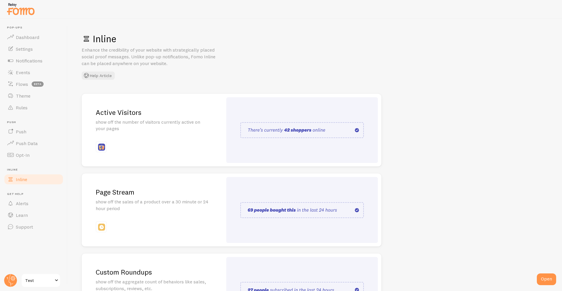
click at [154, 124] on p "show off the number of visitors currently active on your pages" at bounding box center [152, 125] width 113 height 13
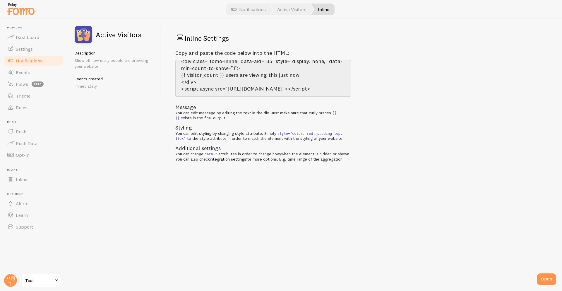
scroll to position [13, 0]
click at [293, 78] on textarea "<div class="fomo-inline" data-aid="35" style="display: none;" data-min-count-to…" at bounding box center [263, 78] width 176 height 37
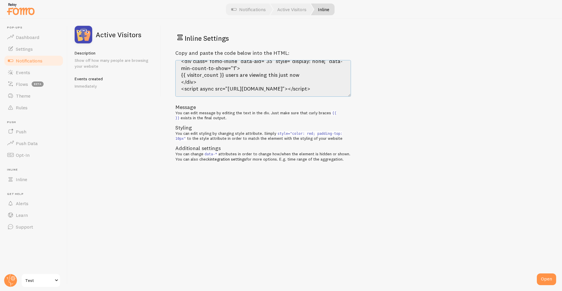
scroll to position [0, 0]
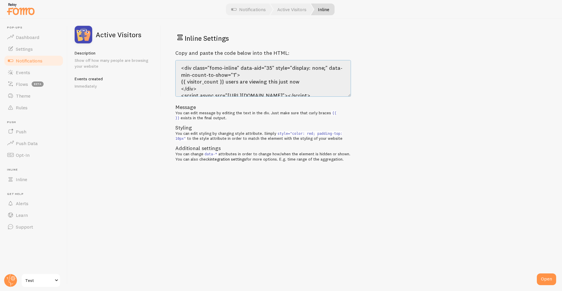
drag, startPoint x: 245, startPoint y: 90, endPoint x: 168, endPoint y: 45, distance: 88.7
click at [168, 45] on div "Inline Settings Copy and paste the code below into the HTML: <div class="fomo-i…" at bounding box center [361, 155] width 401 height 272
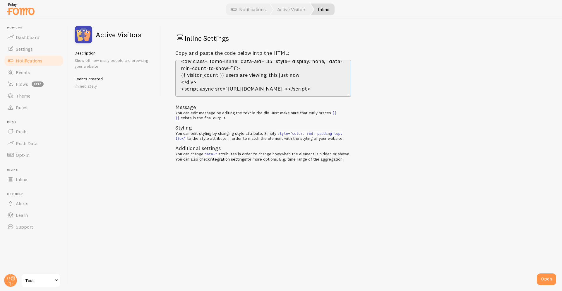
click at [209, 73] on textarea "<div class="fomo-inline" data-aid="35" style="display: none;" data-min-count-to…" at bounding box center [263, 78] width 176 height 37
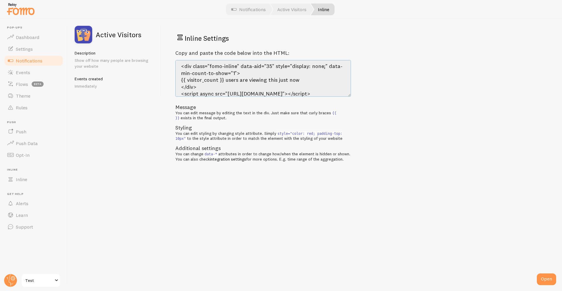
click at [182, 82] on textarea "<div class="fomo-inline" data-aid="35" style="display: none;" data-min-count-to…" at bounding box center [263, 78] width 176 height 37
click at [188, 78] on textarea "<div class="fomo-inline" data-aid="35" style="display: none;" data-min-count-to…" at bounding box center [263, 78] width 176 height 37
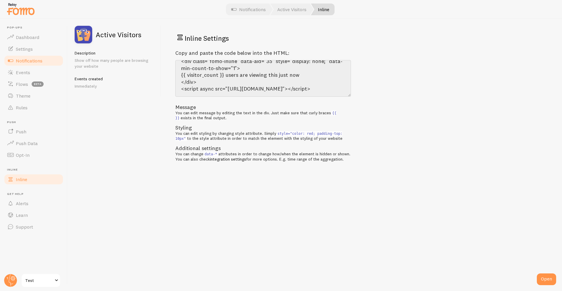
click at [25, 179] on span "Inline" at bounding box center [21, 179] width 11 height 6
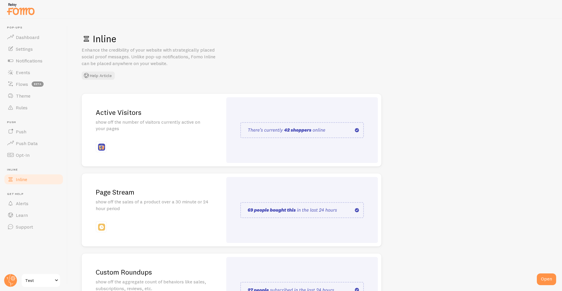
scroll to position [63, 0]
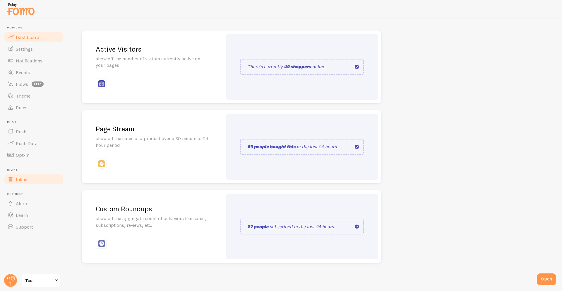
click at [36, 40] on link "Dashboard" at bounding box center [34, 37] width 60 height 12
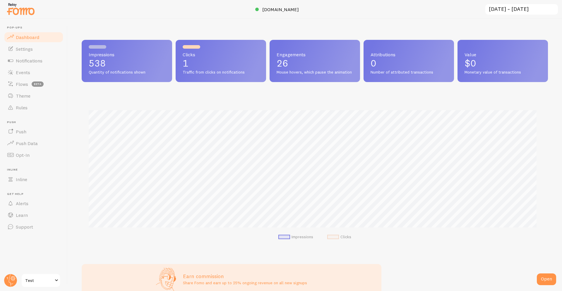
scroll to position [154, 462]
